Goal: Transaction & Acquisition: Purchase product/service

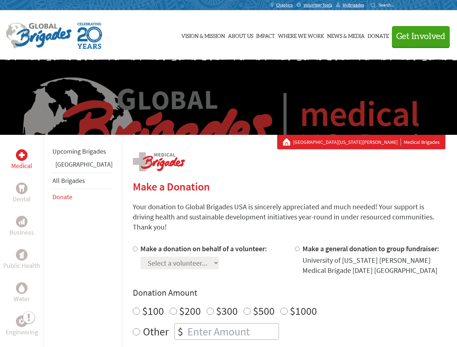
click at [400, 5] on div "Search for:" at bounding box center [385, 5] width 29 height 6
click at [418, 36] on span "Get Involved" at bounding box center [420, 36] width 49 height 9
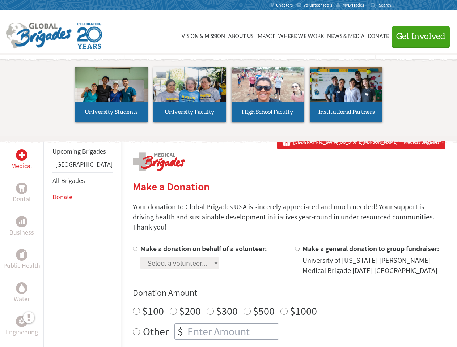
click at [229, 97] on li "High School Faculty" at bounding box center [268, 95] width 78 height 67
click at [48, 241] on div "Upcoming Brigades Panama All Brigades Donate" at bounding box center [82, 308] width 78 height 347
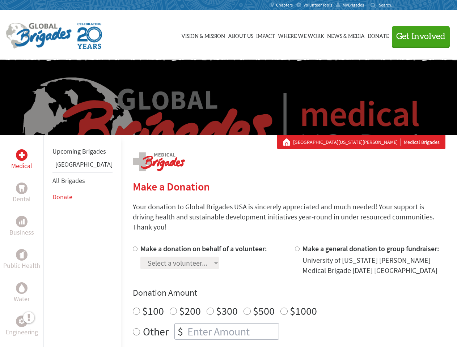
click at [277, 291] on div "Donation Amount $100 $200 $300 $500 $1000 Other $" at bounding box center [289, 313] width 313 height 53
click at [133, 247] on input "Make a donation on behalf of a volunteer:" at bounding box center [135, 249] width 5 height 5
radio input "true"
click at [295, 247] on input "Make a general donation to group fundraiser:" at bounding box center [297, 249] width 5 height 5
radio input "true"
